Goal: Task Accomplishment & Management: Complete application form

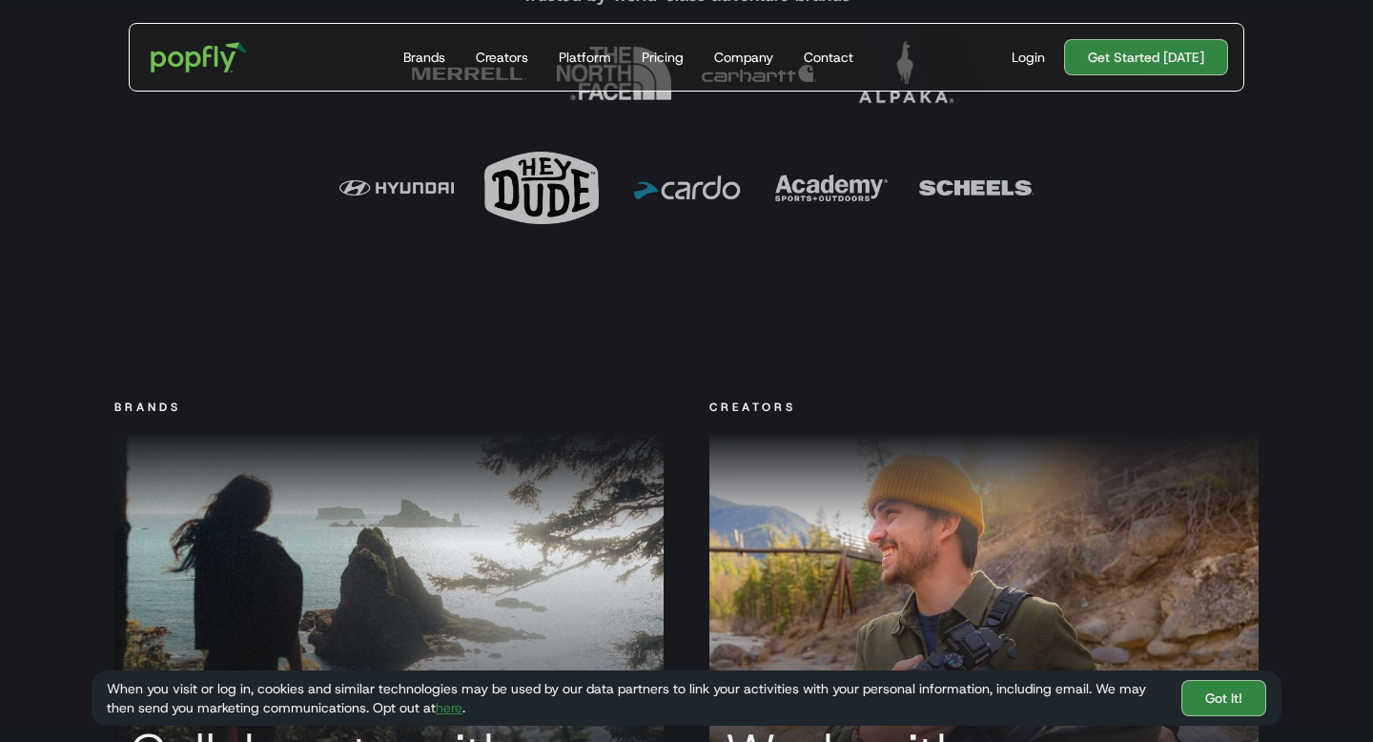
scroll to position [1058, 0]
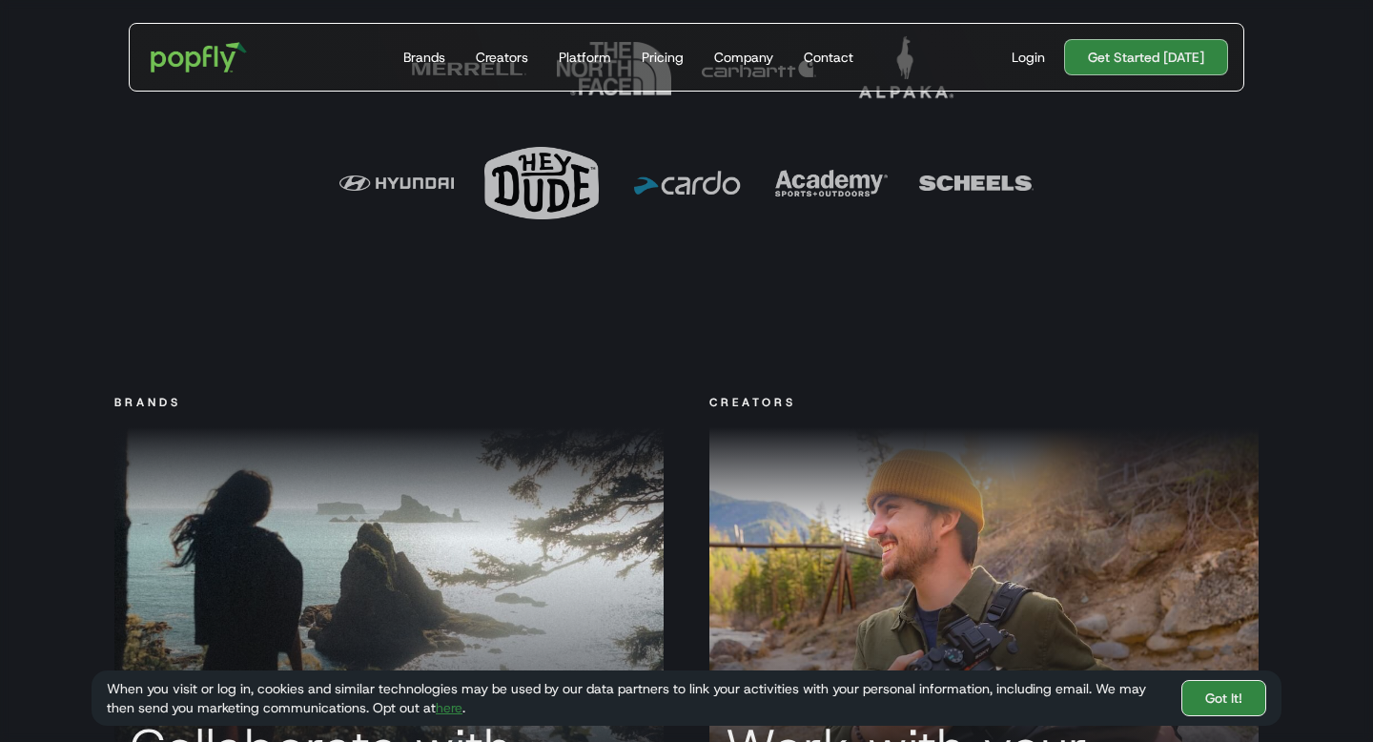
click at [1194, 703] on link "Got It!" at bounding box center [1223, 698] width 85 height 36
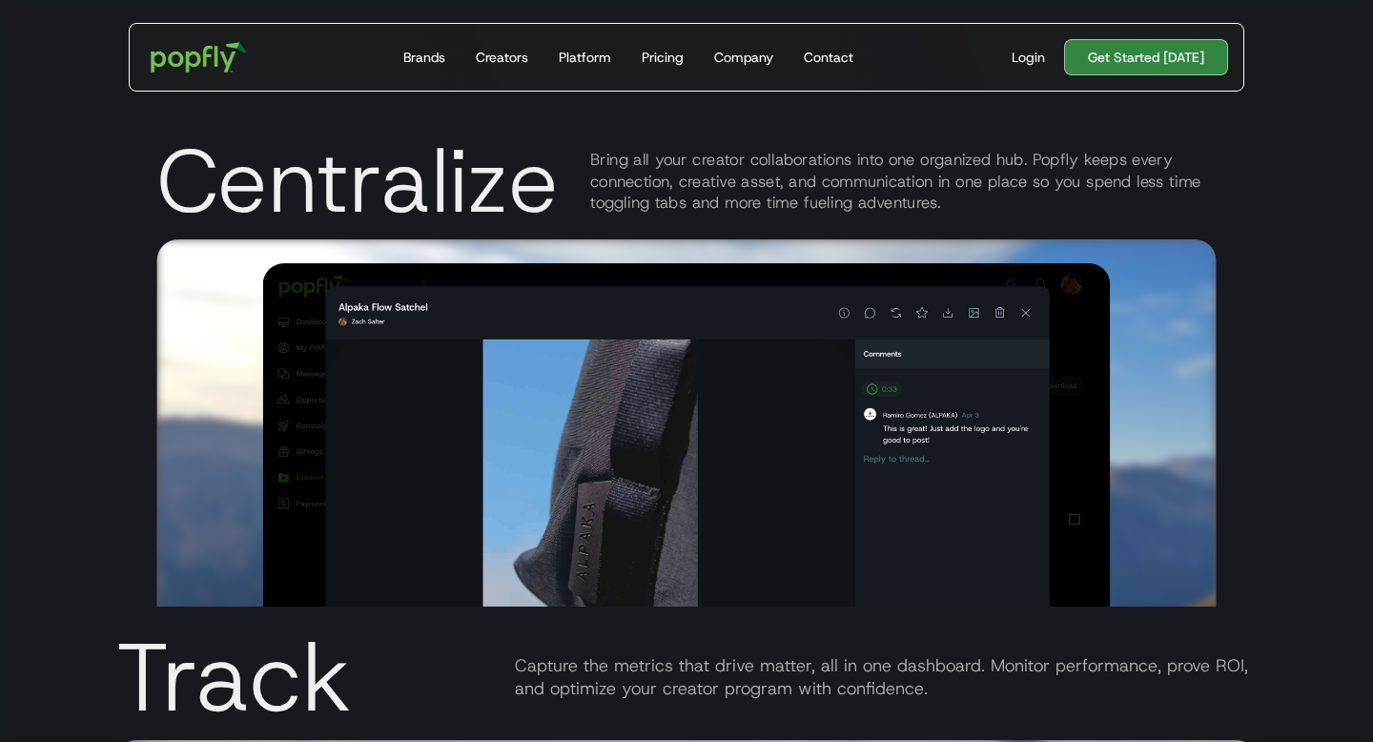
scroll to position [3912, 0]
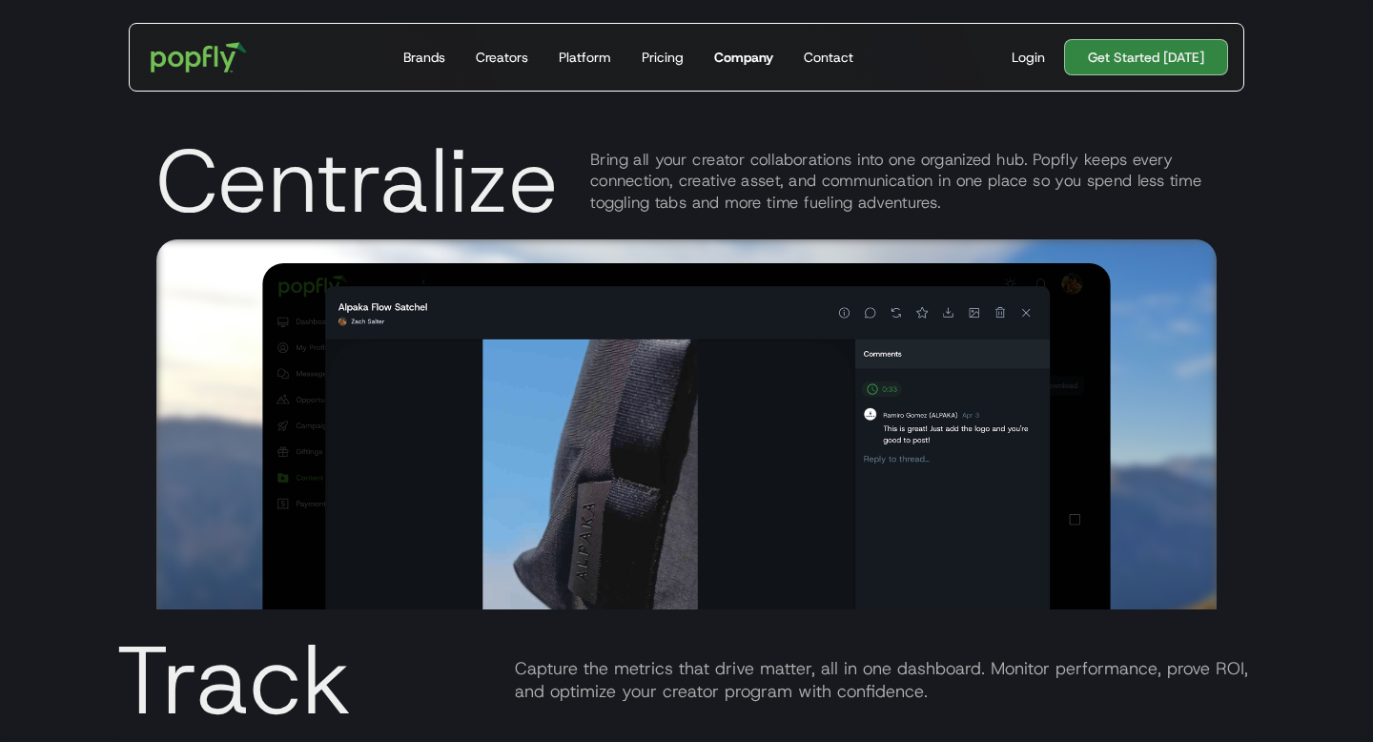
click at [746, 54] on div "Company" at bounding box center [743, 57] width 59 height 19
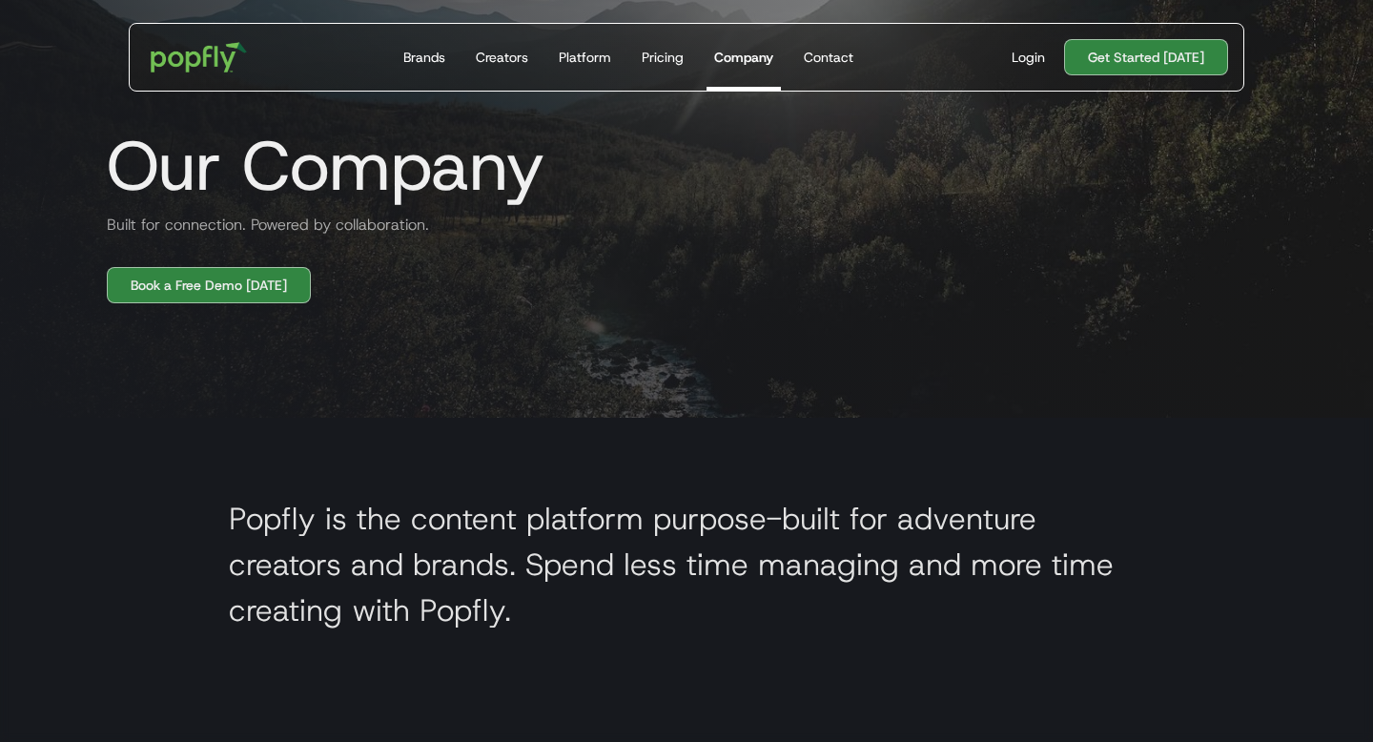
scroll to position [254, 0]
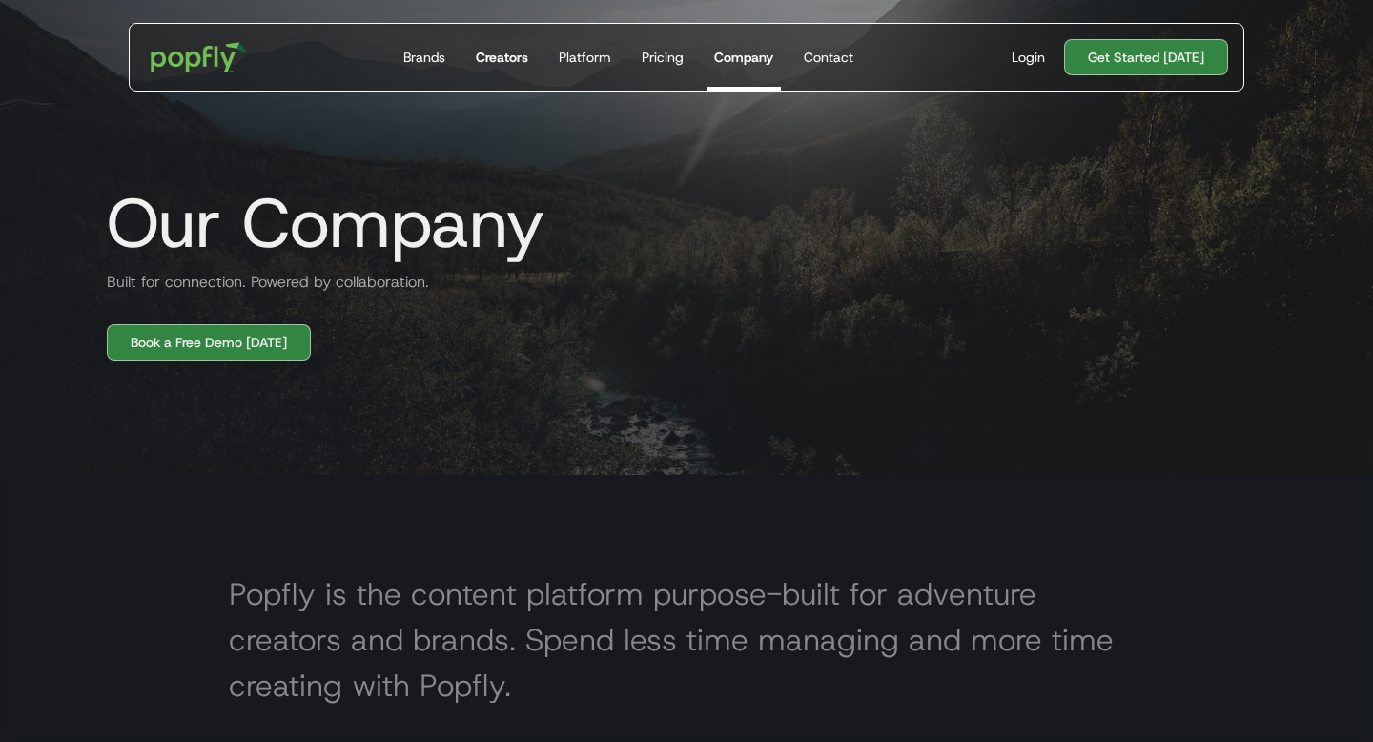
click at [517, 60] on div "Creators" at bounding box center [502, 57] width 52 height 19
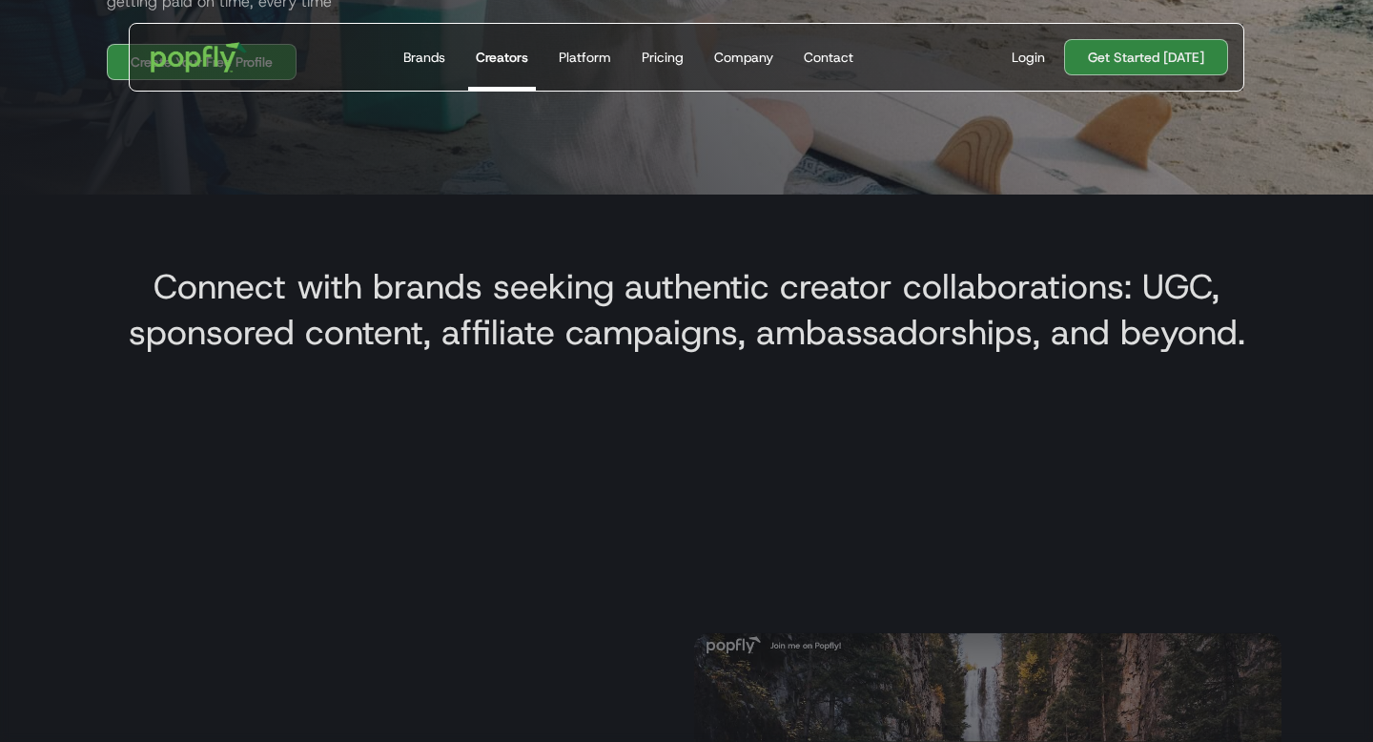
scroll to position [573, 0]
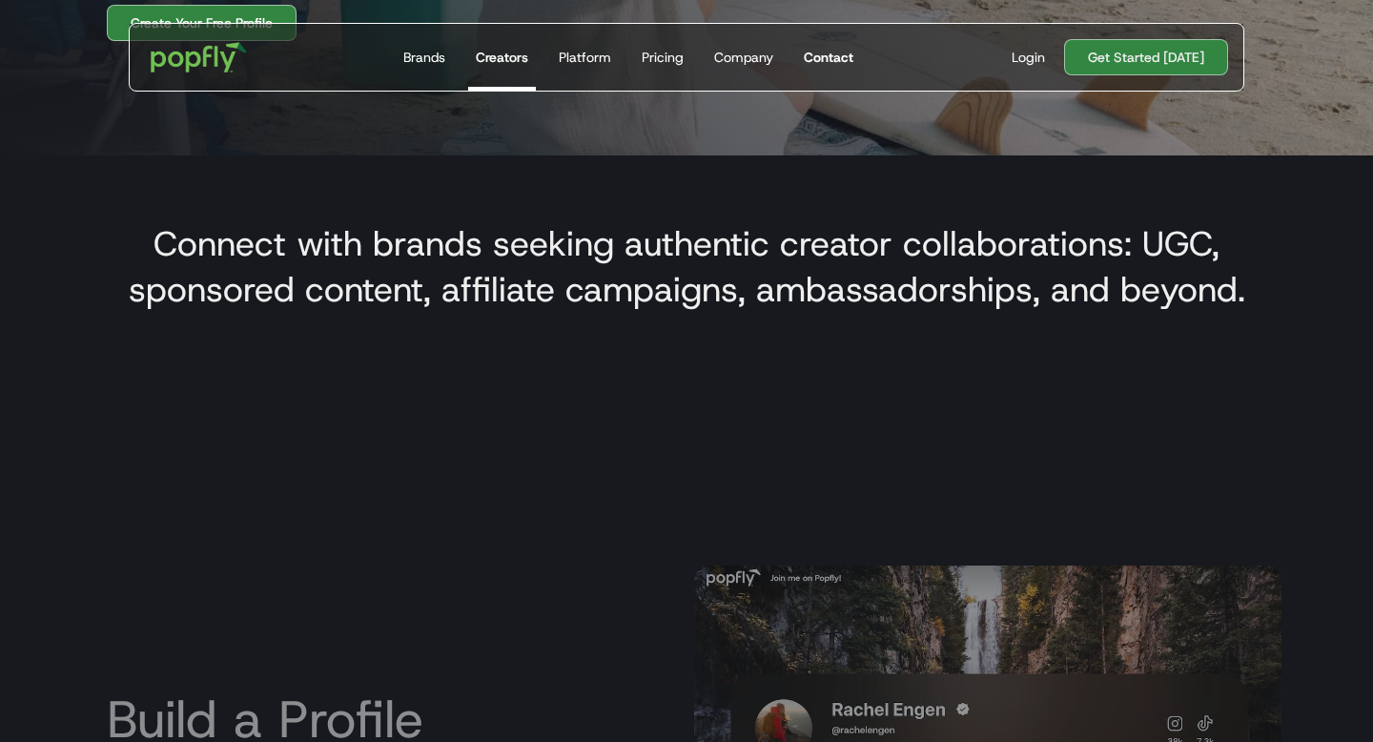
click at [835, 51] on div "Contact" at bounding box center [829, 57] width 50 height 19
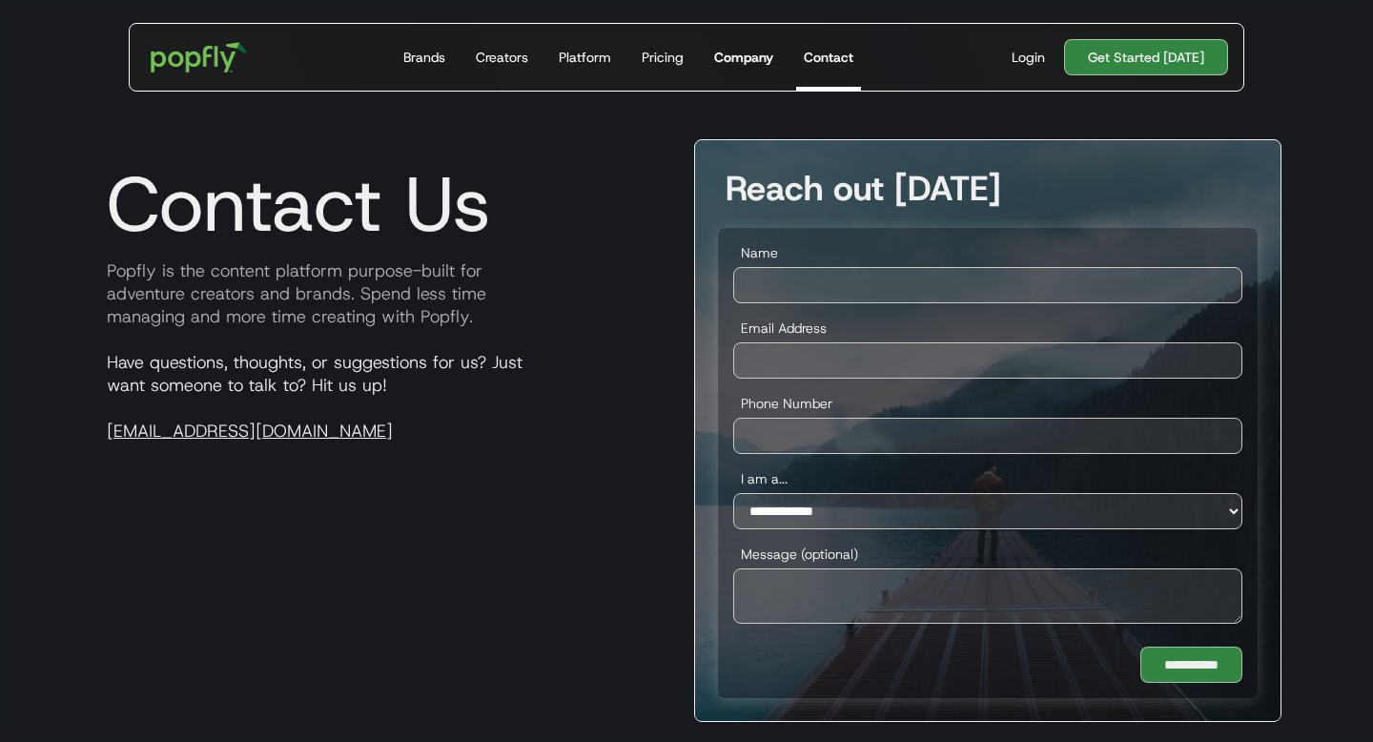
click at [757, 60] on div "Company" at bounding box center [743, 57] width 59 height 19
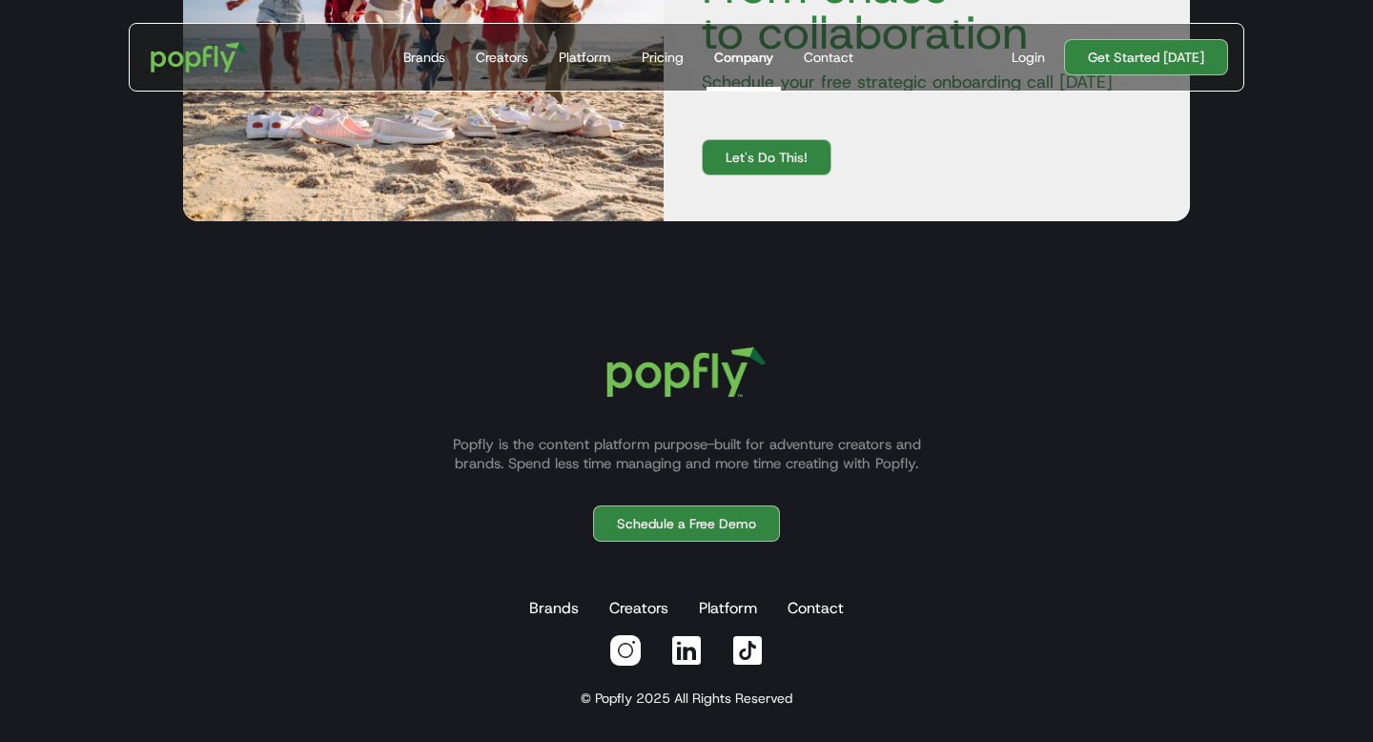
scroll to position [2365, 0]
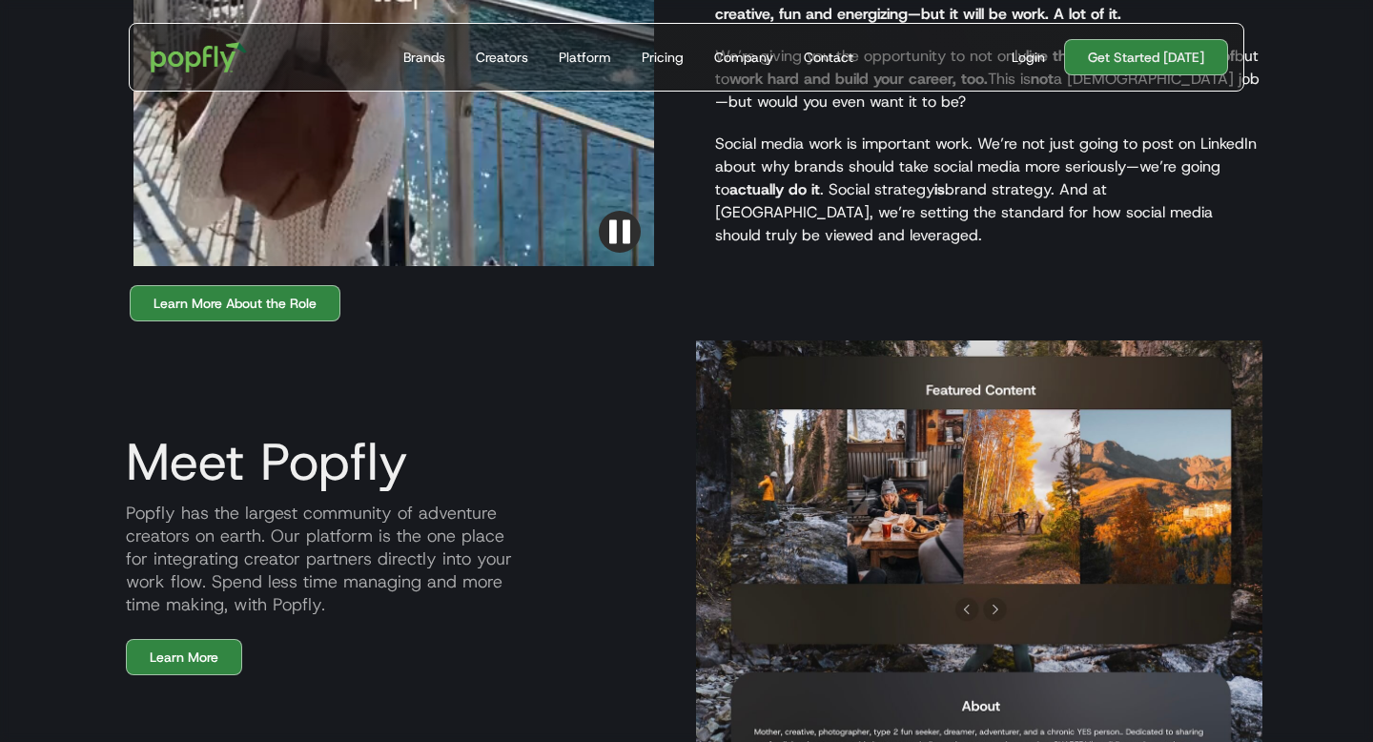
scroll to position [1906, 0]
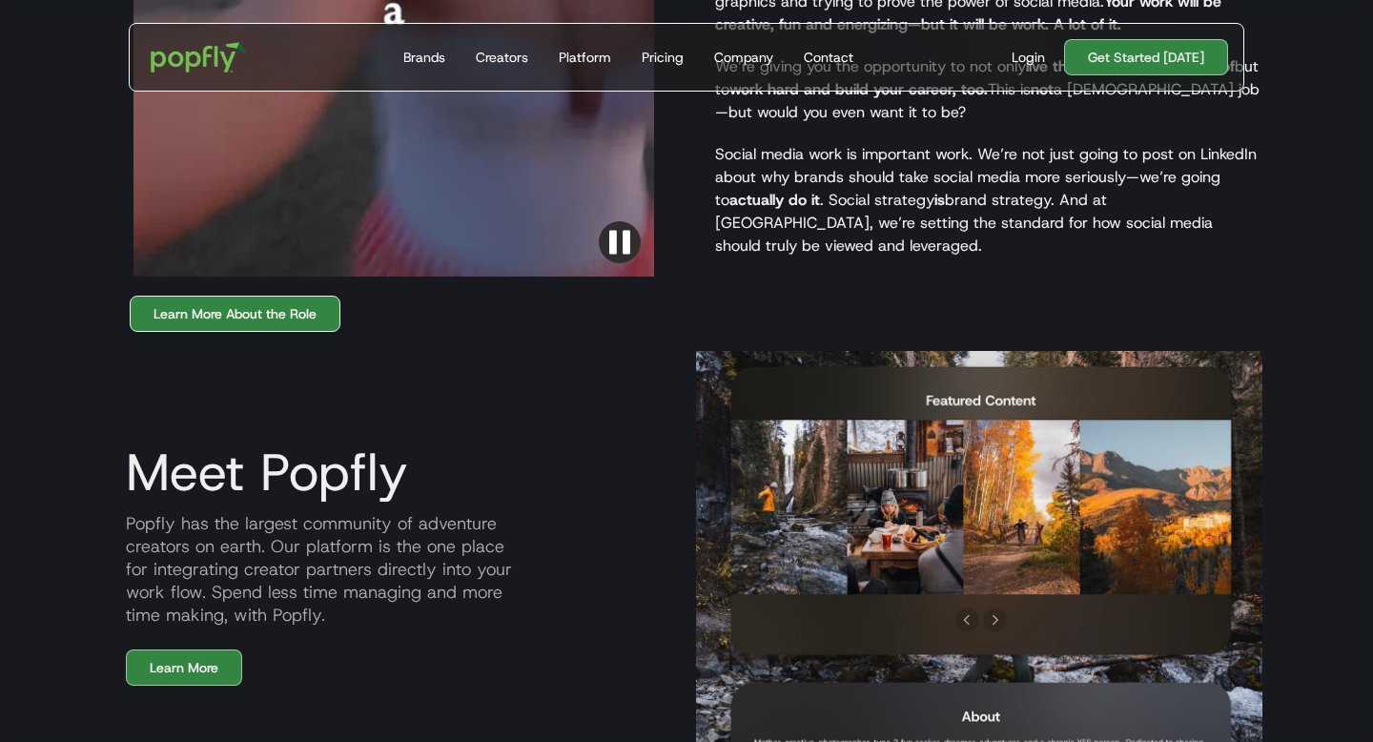
click at [328, 296] on link "Learn More About the Role" at bounding box center [235, 314] width 211 height 36
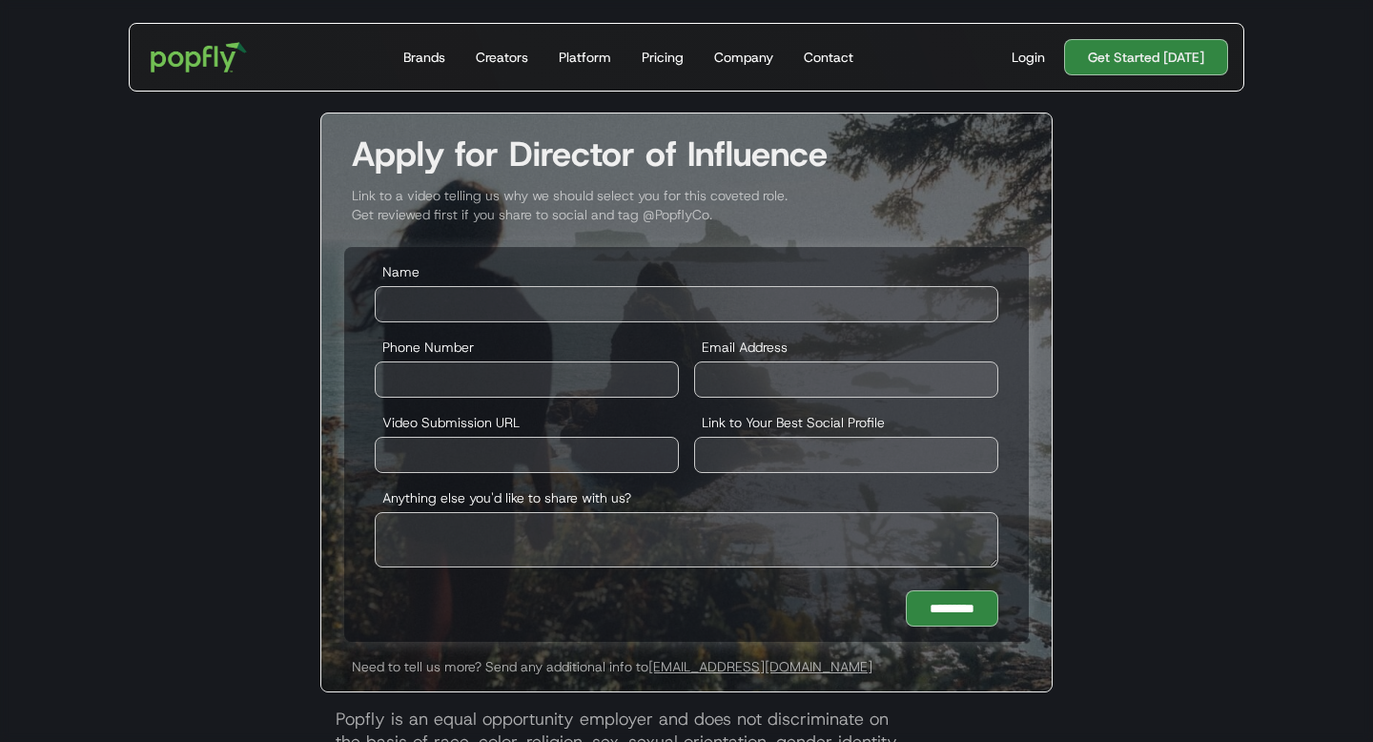
scroll to position [3448, 0]
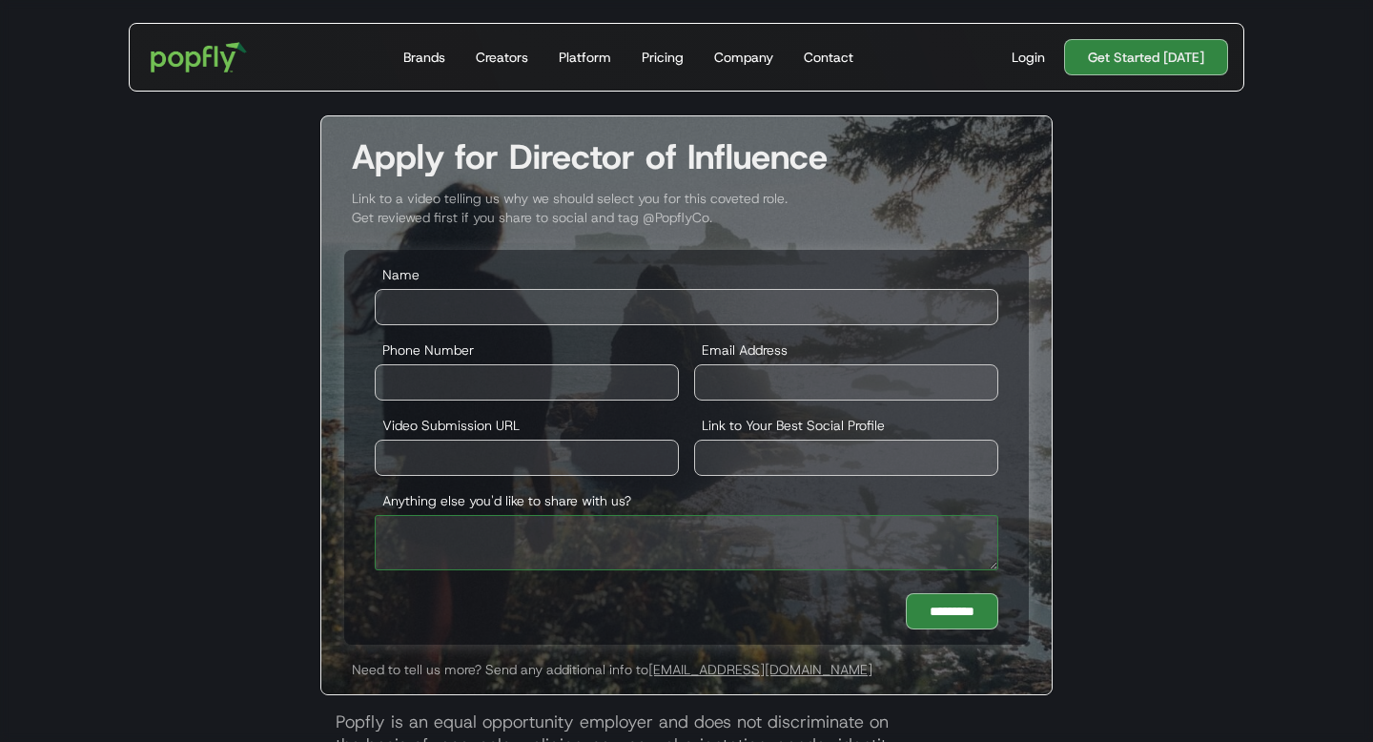
click at [502, 552] on textarea "Anything else you'd like to share with us?" at bounding box center [687, 542] width 624 height 55
click at [485, 308] on input "Name" at bounding box center [687, 307] width 624 height 36
click at [547, 456] on input "Video Submission URL" at bounding box center [527, 458] width 304 height 36
click at [719, 458] on input "Link to Your Best Social Profile" at bounding box center [846, 458] width 304 height 36
click at [490, 394] on input "Phone Number" at bounding box center [527, 382] width 304 height 36
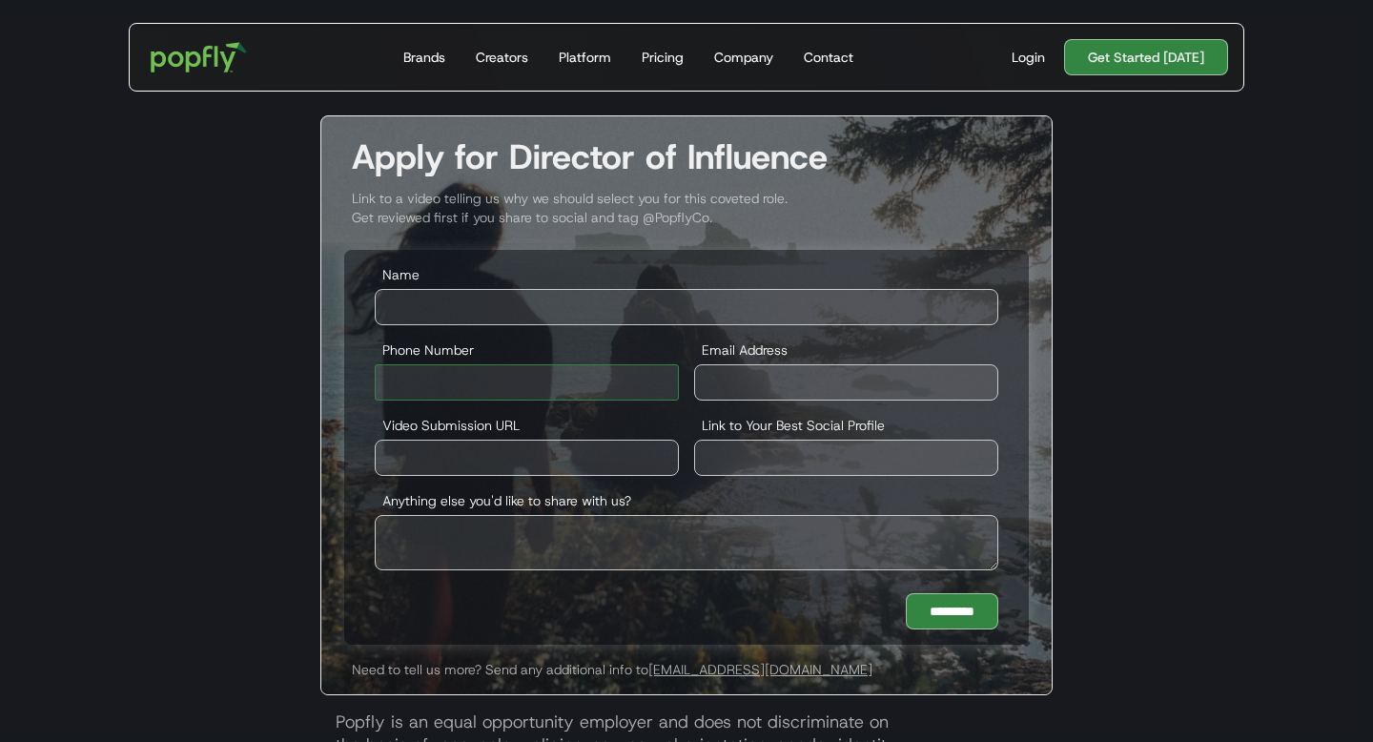
type input "********"
type input "**********"
click at [805, 378] on input "**********" at bounding box center [846, 382] width 304 height 36
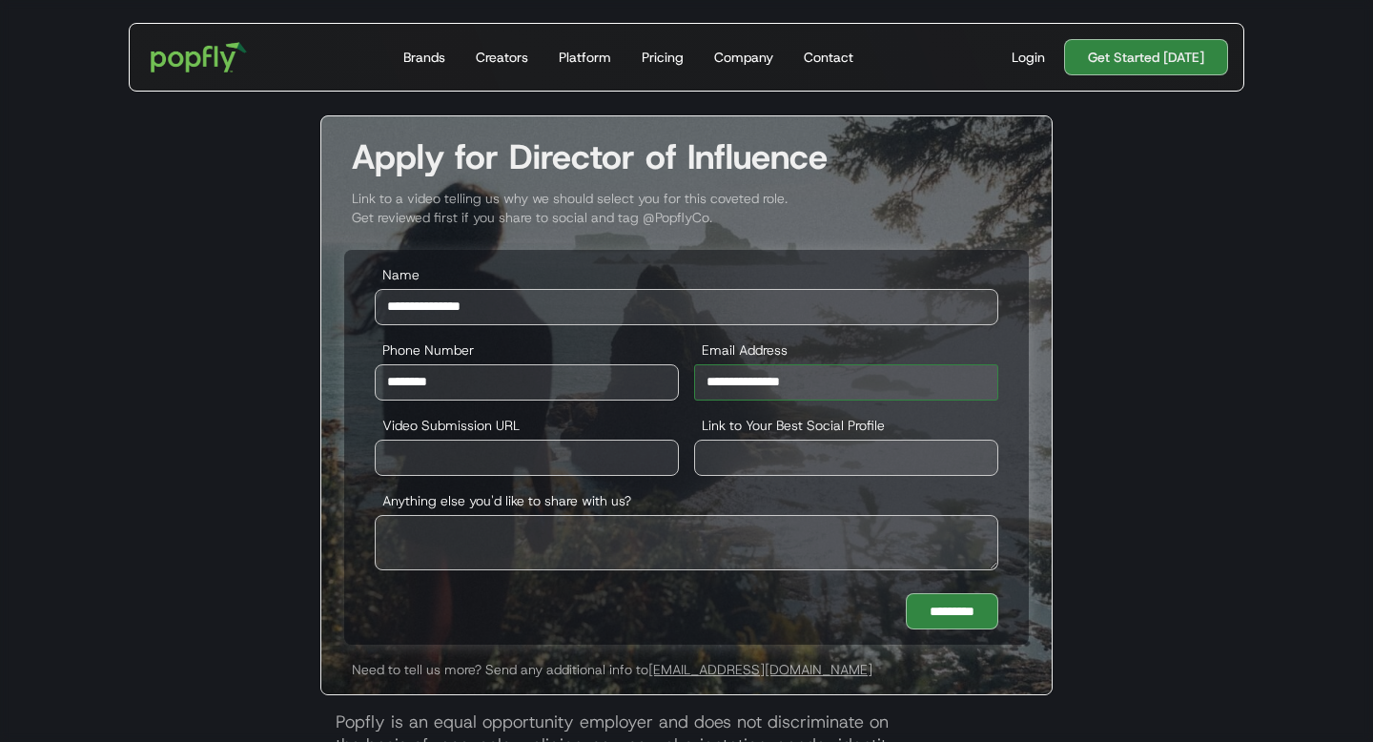
type input "**********"
click at [537, 450] on input "Video Submission URL" at bounding box center [527, 458] width 304 height 36
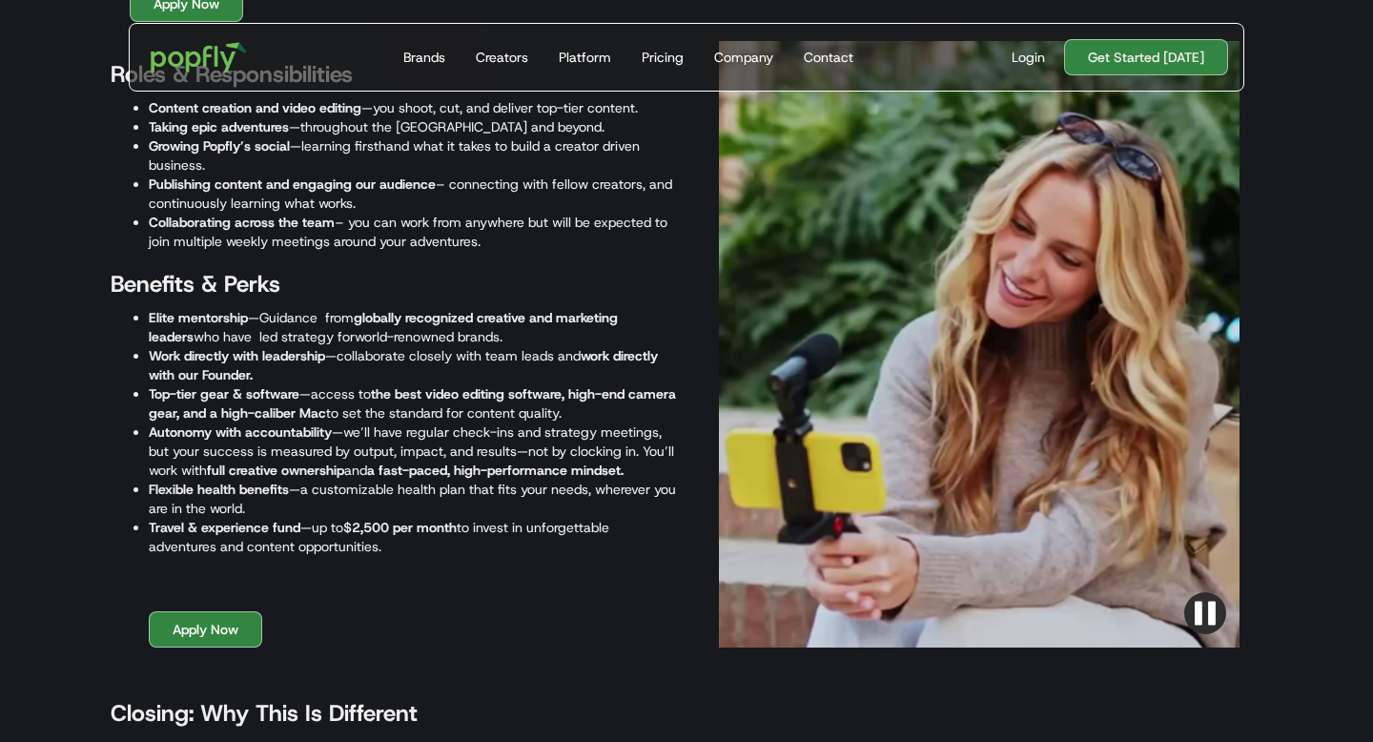
scroll to position [2391, 0]
